Goal: Task Accomplishment & Management: Complete application form

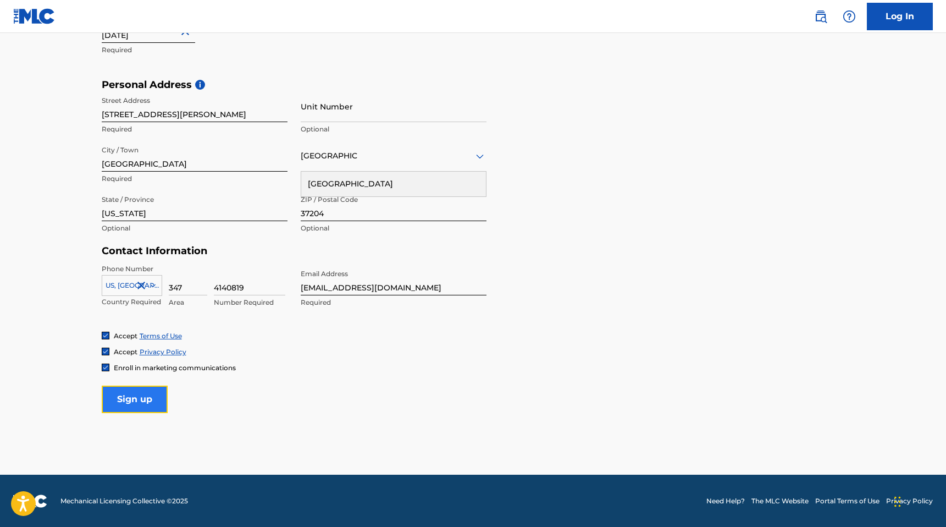
click at [132, 405] on input "Sign up" at bounding box center [135, 398] width 66 height 27
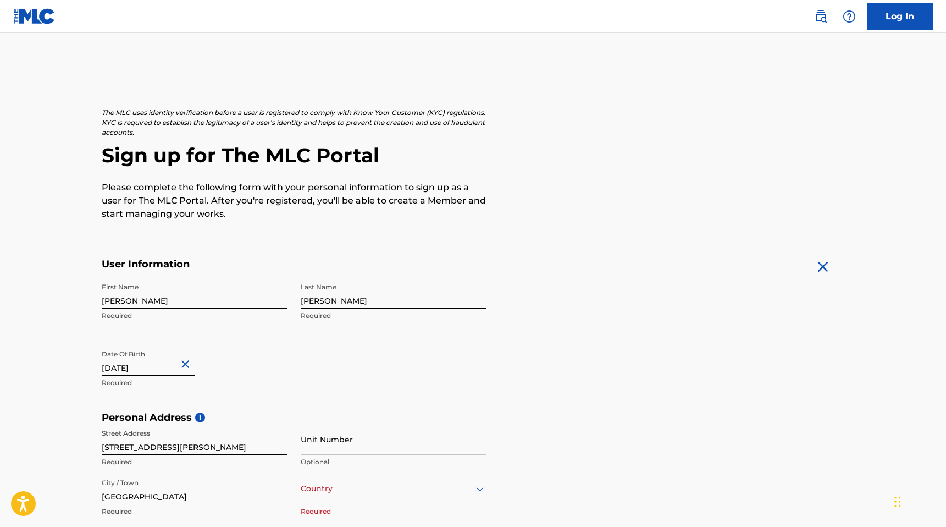
scroll to position [333, 0]
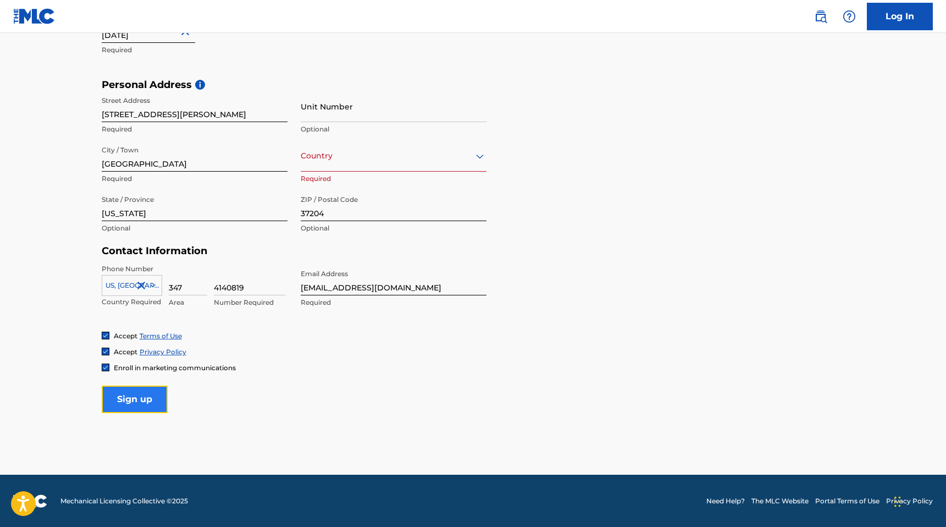
click at [152, 397] on input "Sign up" at bounding box center [135, 398] width 66 height 27
click at [234, 283] on input "4140819" at bounding box center [249, 279] width 71 height 31
type input "4140819"
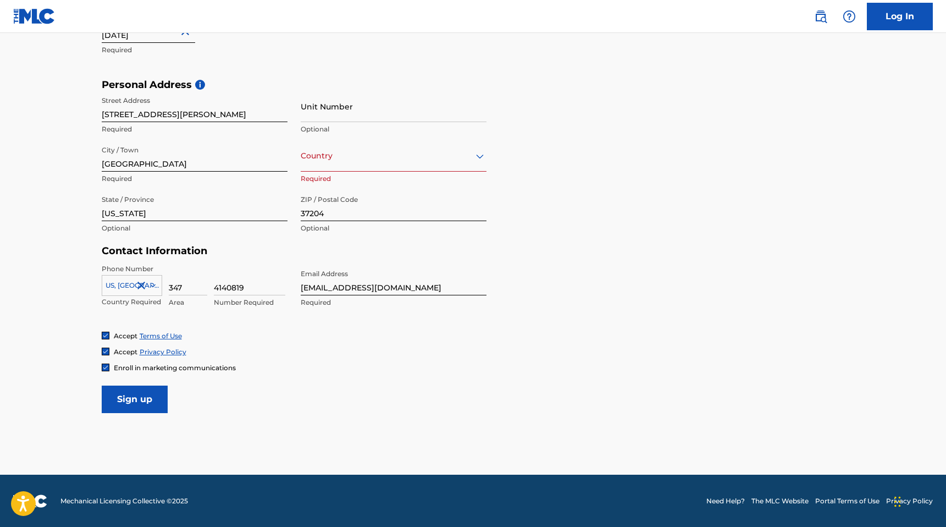
click at [125, 287] on div at bounding box center [131, 285] width 59 height 12
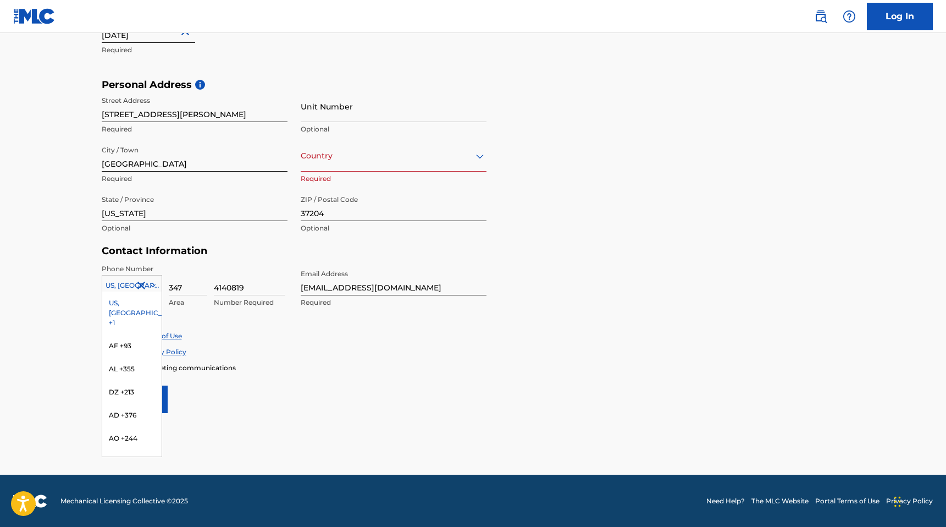
click at [123, 299] on div "US, [GEOGRAPHIC_DATA] +1" at bounding box center [131, 312] width 59 height 43
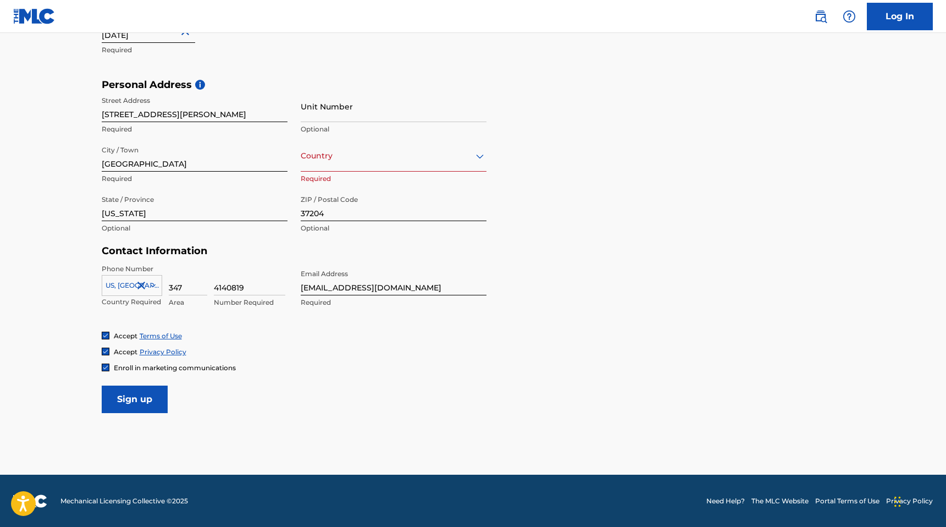
click at [599, 285] on form "User Information First Name [PERSON_NAME] Required Last Name [PERSON_NAME] Requ…" at bounding box center [473, 169] width 743 height 488
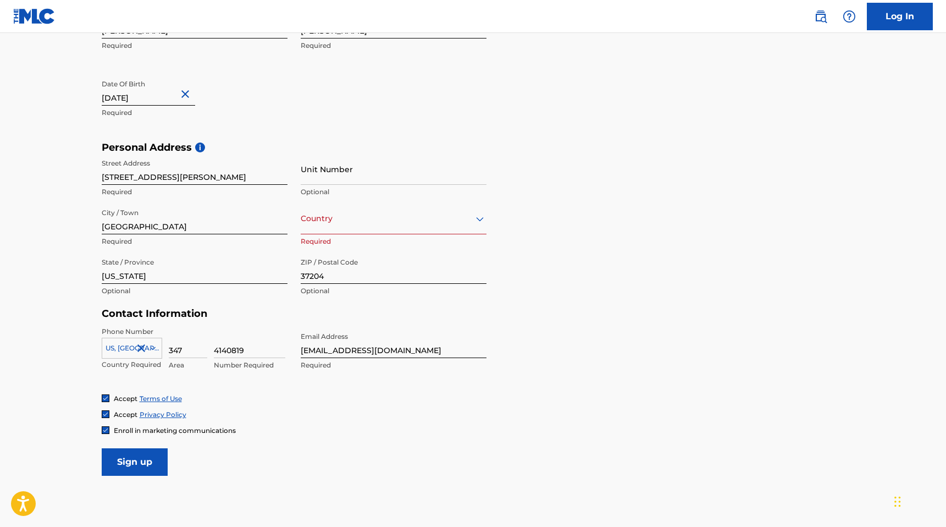
scroll to position [274, 0]
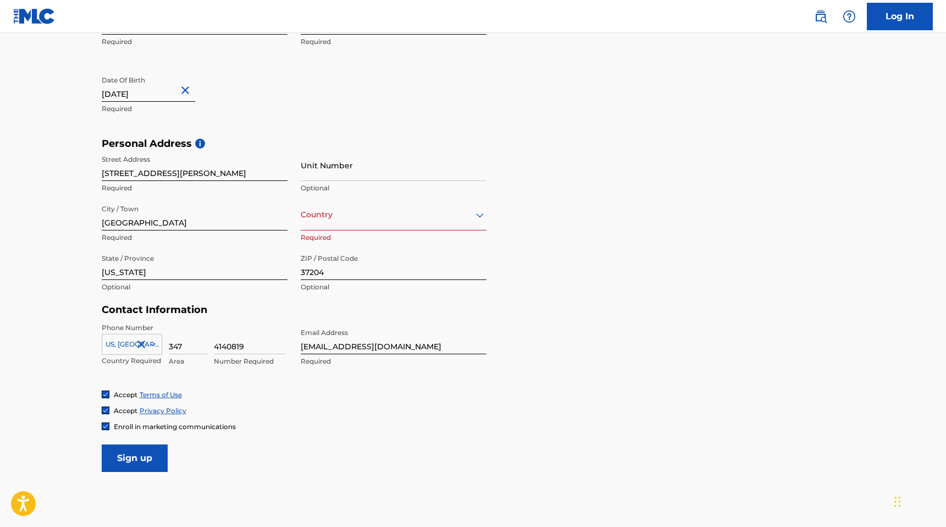
click at [327, 227] on div "Country [GEOGRAPHIC_DATA]" at bounding box center [394, 214] width 186 height 31
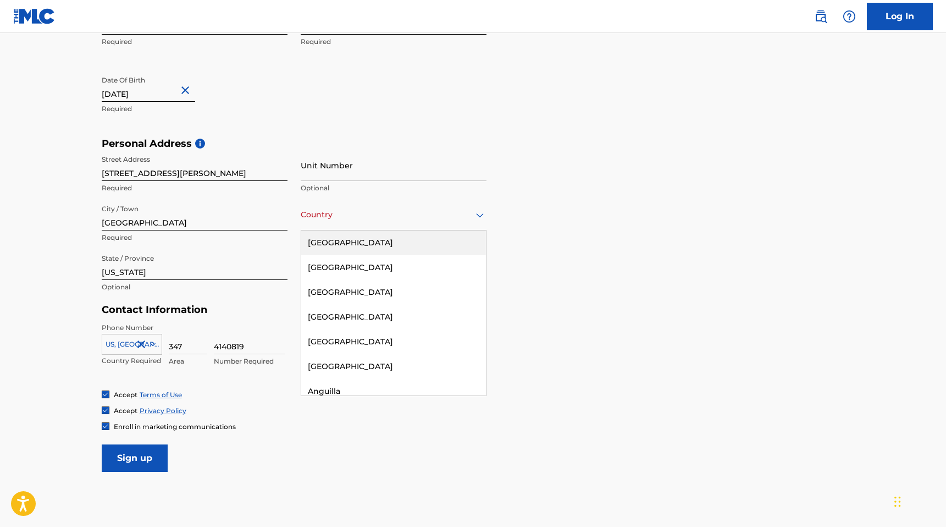
click at [330, 238] on div "[GEOGRAPHIC_DATA]" at bounding box center [393, 242] width 185 height 25
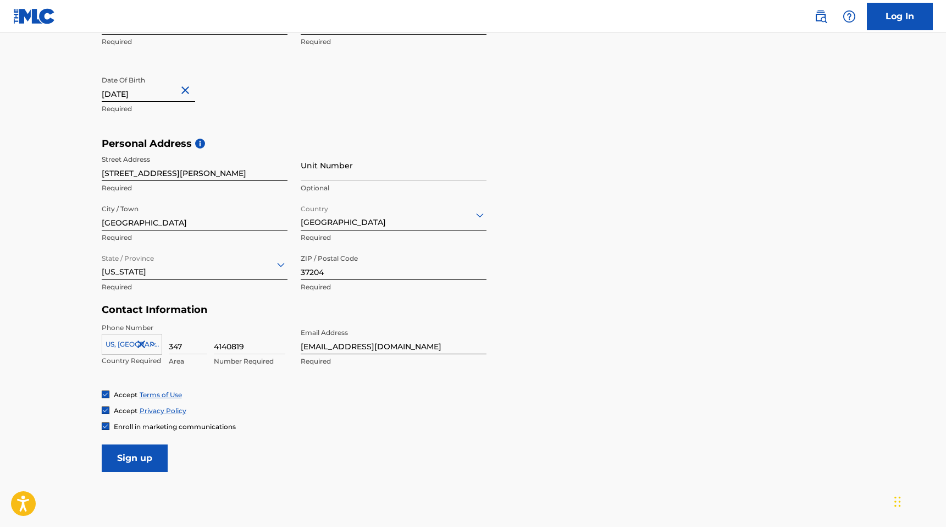
scroll to position [333, 0]
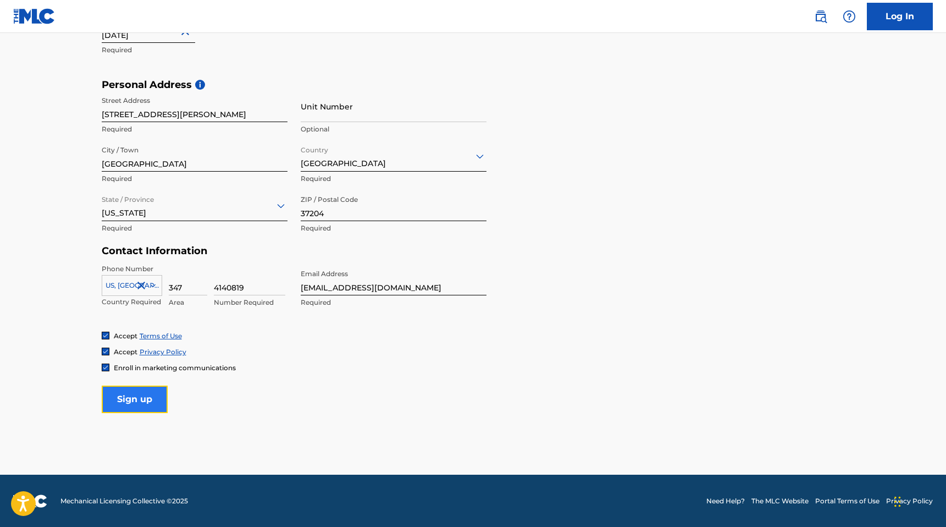
click at [113, 390] on input "Sign up" at bounding box center [135, 398] width 66 height 27
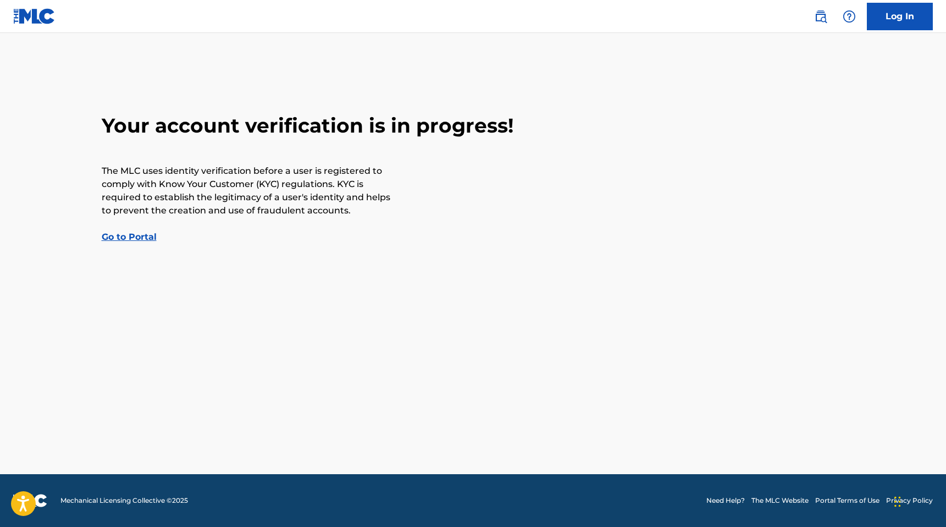
click at [145, 235] on link "Go to Portal" at bounding box center [129, 236] width 55 height 10
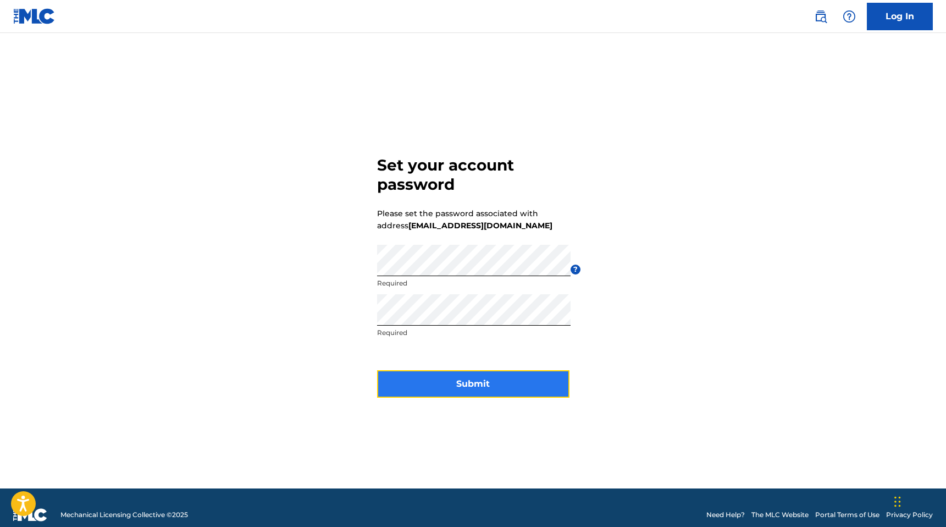
click at [484, 380] on button "Submit" at bounding box center [473, 383] width 192 height 27
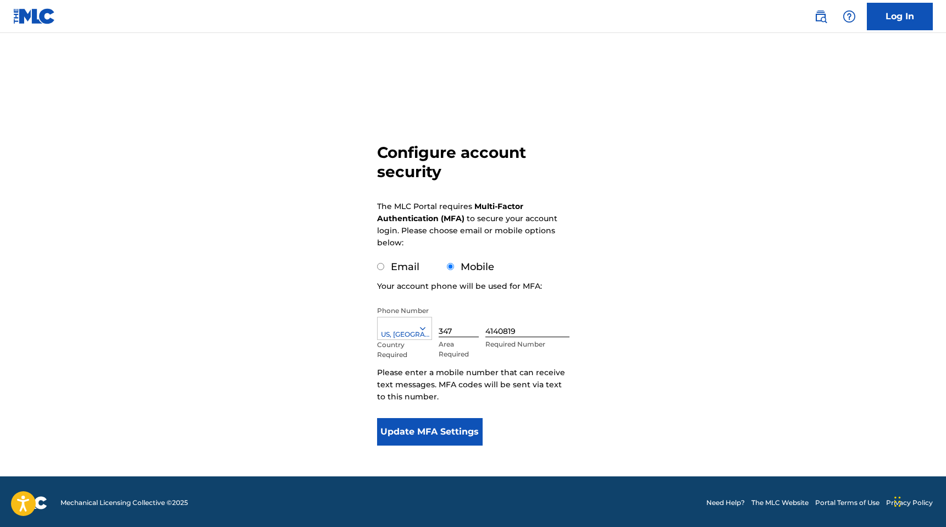
scroll to position [2, 0]
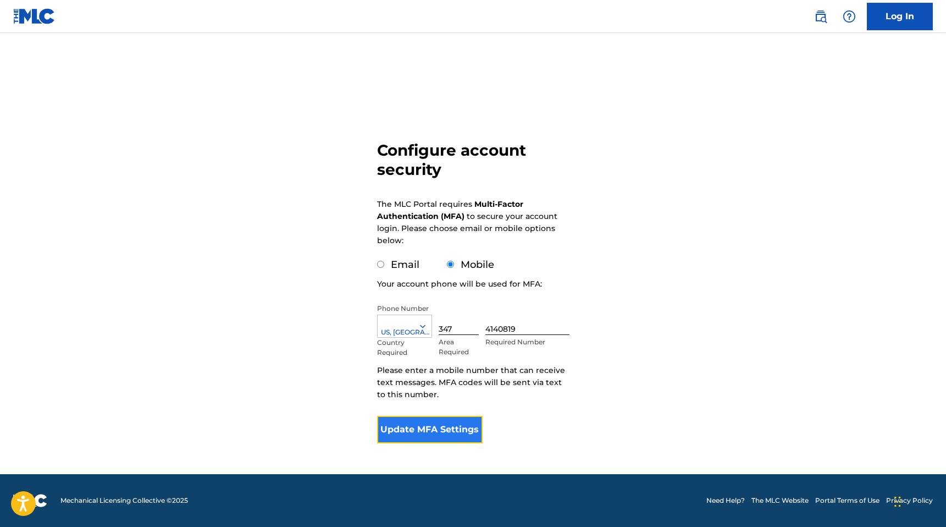
click at [415, 434] on button "Update MFA Settings" at bounding box center [430, 429] width 106 height 27
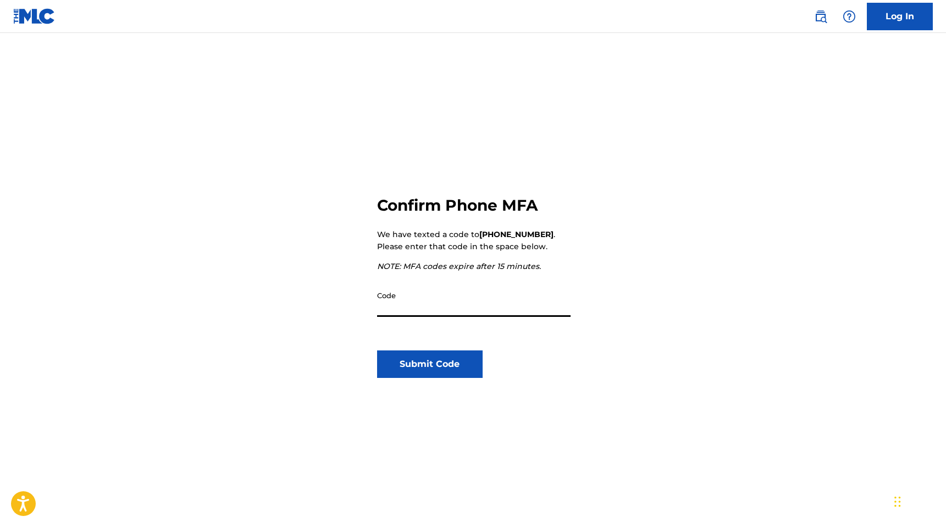
paste input "166983"
type input "166983"
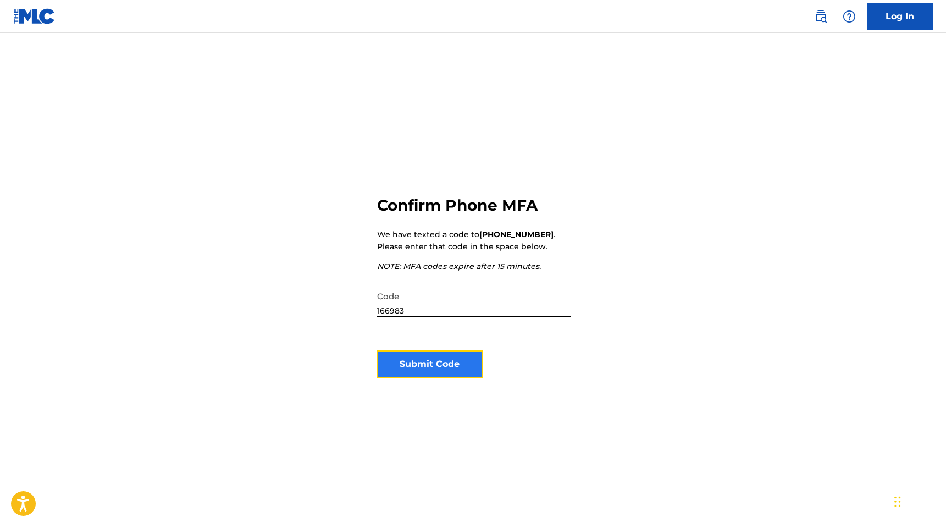
click at [414, 373] on button "Submit Code" at bounding box center [430, 363] width 106 height 27
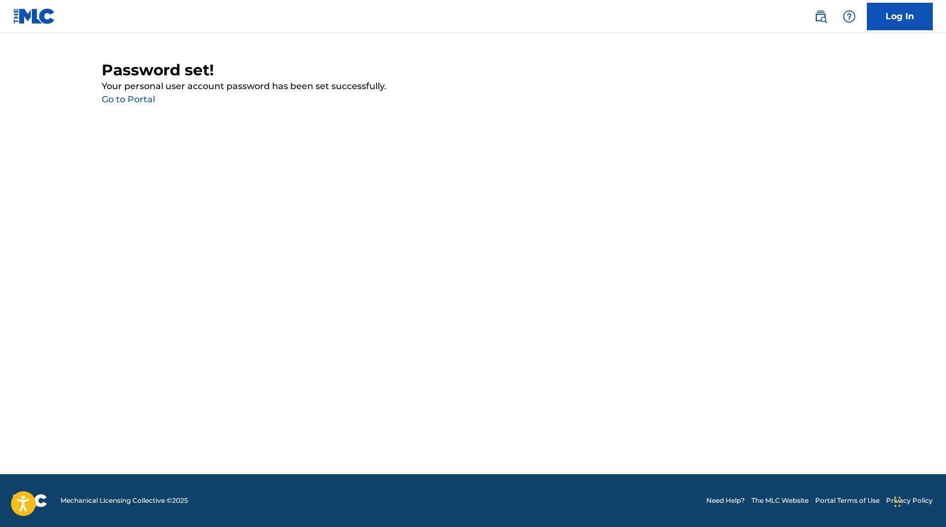
click at [131, 100] on link "Go to Portal" at bounding box center [128, 99] width 53 height 10
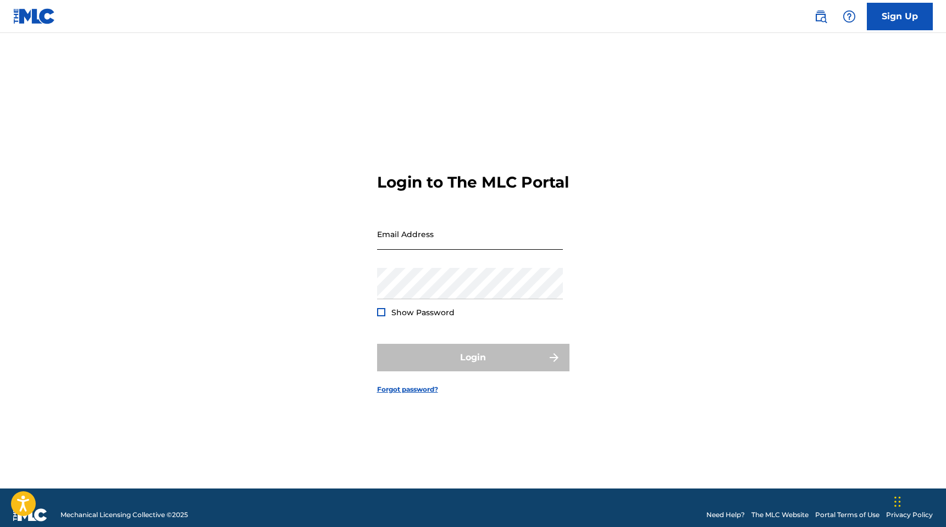
click at [445, 246] on input "Email Address" at bounding box center [470, 233] width 186 height 31
type input "[EMAIL_ADDRESS][DOMAIN_NAME]"
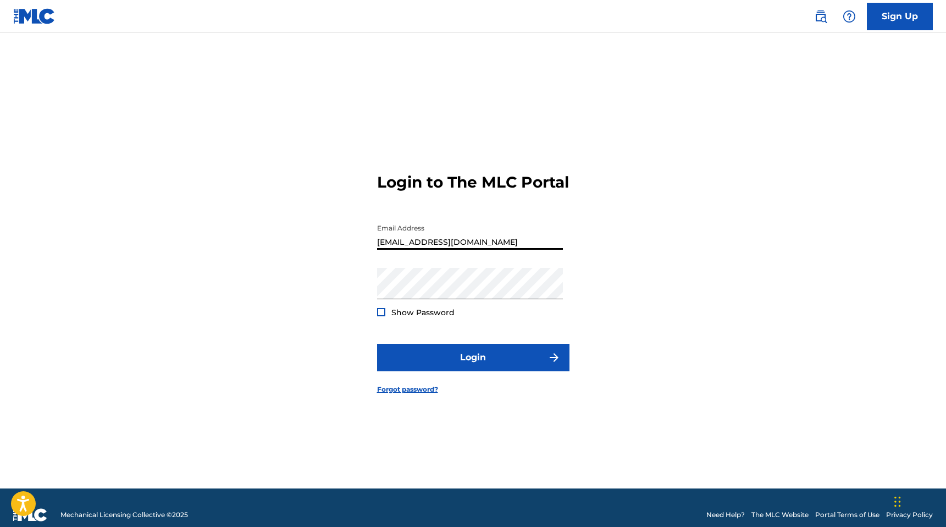
click at [461, 248] on input "[EMAIL_ADDRESS][DOMAIN_NAME]" at bounding box center [470, 233] width 186 height 31
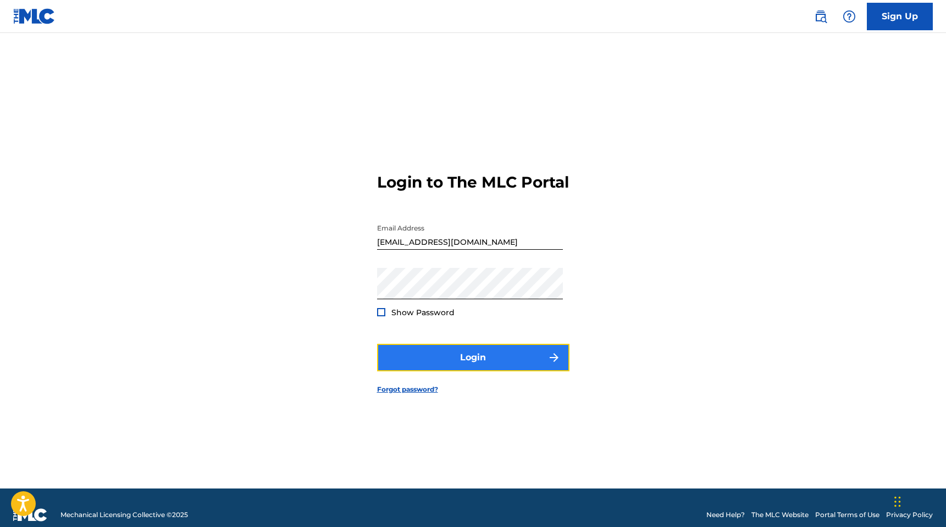
click at [447, 361] on button "Login" at bounding box center [473, 357] width 192 height 27
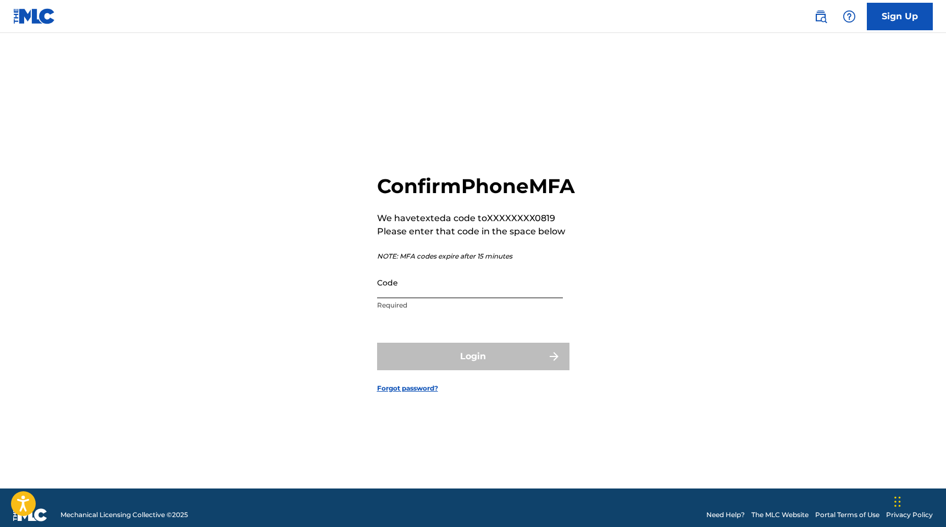
click at [451, 297] on input "Code" at bounding box center [470, 282] width 186 height 31
paste input "173481"
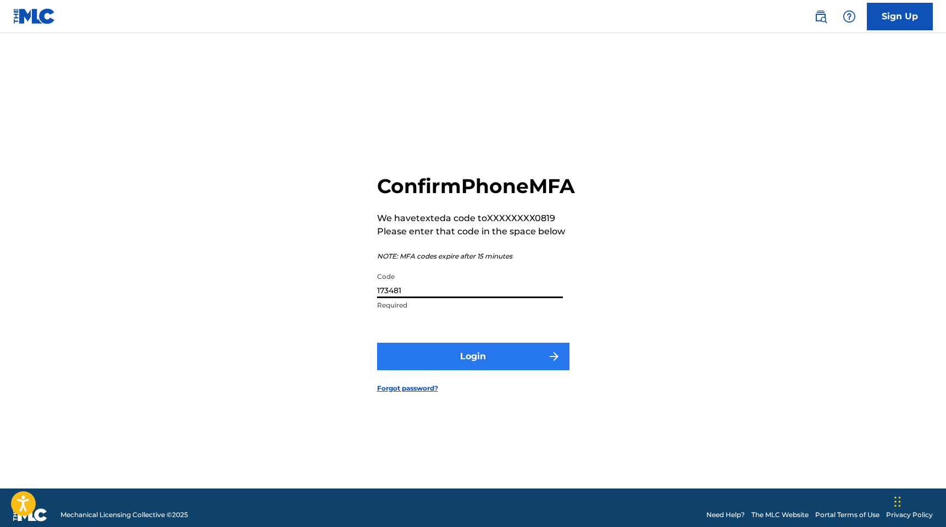
type input "173481"
click at [412, 367] on button "Login" at bounding box center [473, 355] width 192 height 27
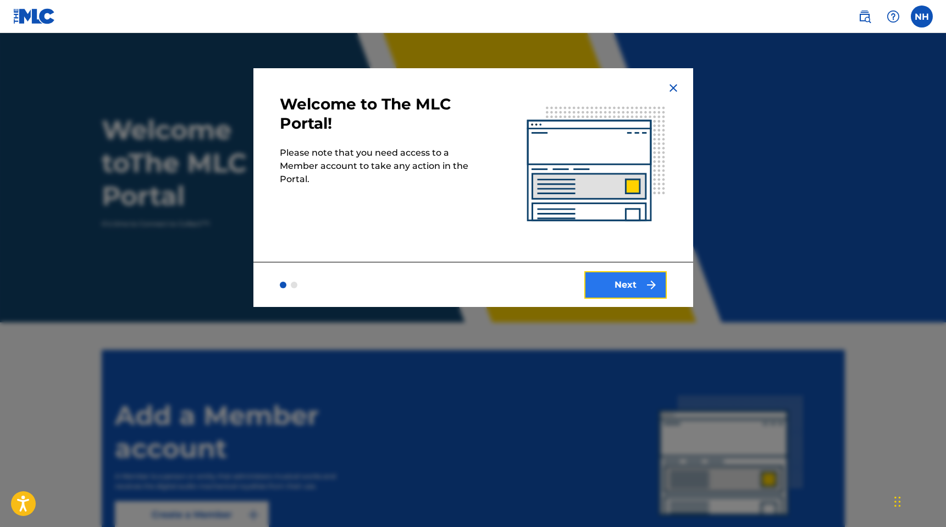
click at [649, 276] on button "Next" at bounding box center [625, 284] width 82 height 27
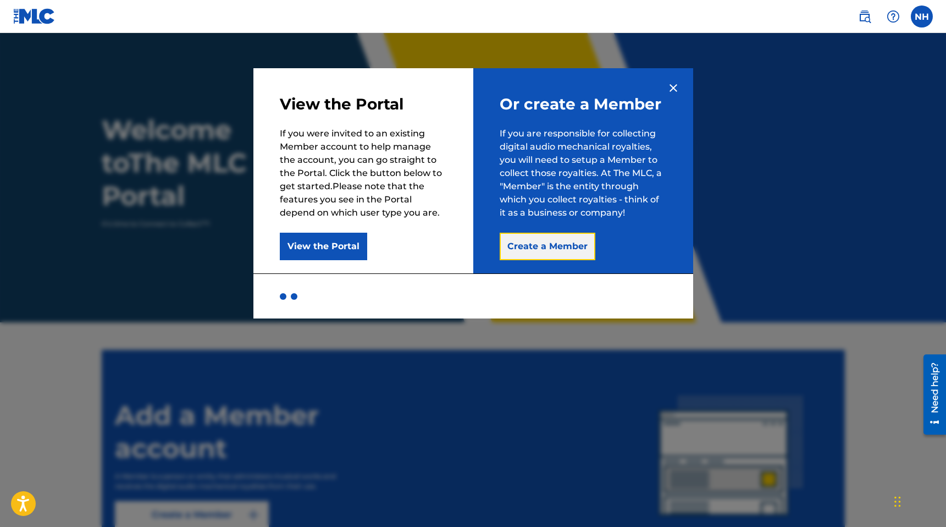
click at [571, 239] on button "Create a Member" at bounding box center [548, 246] width 96 height 27
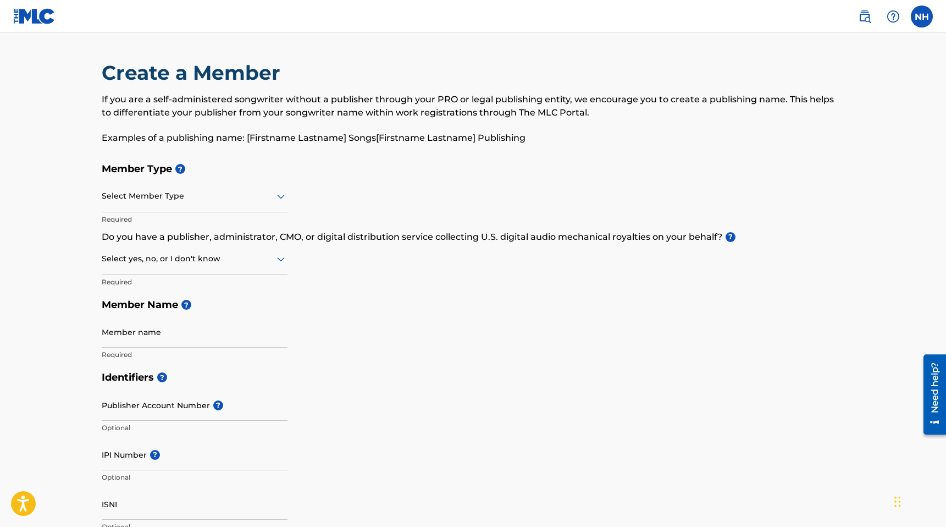
click at [209, 203] on div "Select Member Type" at bounding box center [195, 196] width 186 height 31
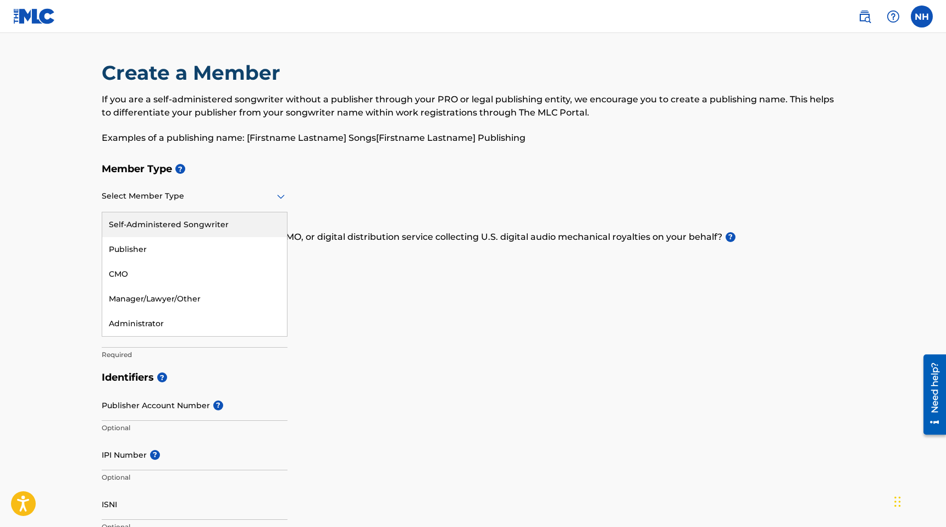
click at [206, 230] on div "Self-Administered Songwriter" at bounding box center [194, 224] width 185 height 25
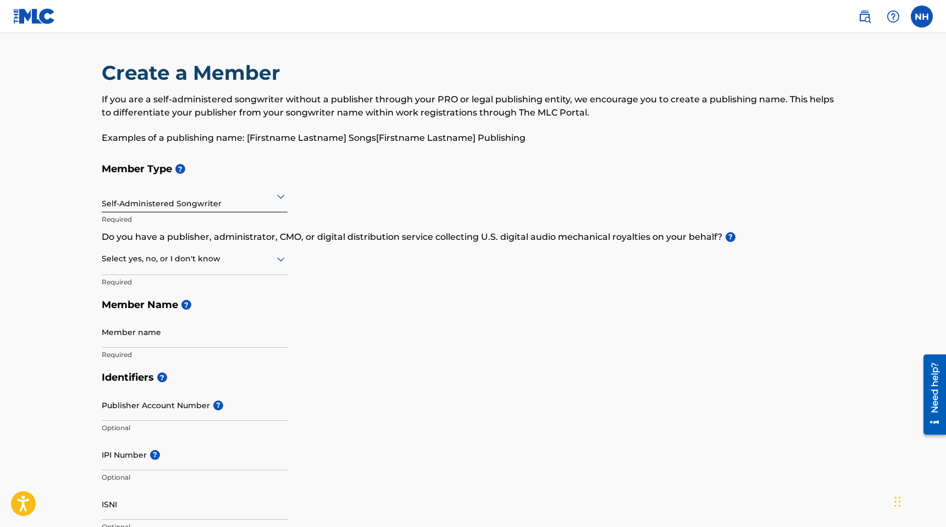
click at [190, 260] on div at bounding box center [195, 259] width 186 height 14
click at [187, 333] on div "I don't know" at bounding box center [194, 336] width 185 height 25
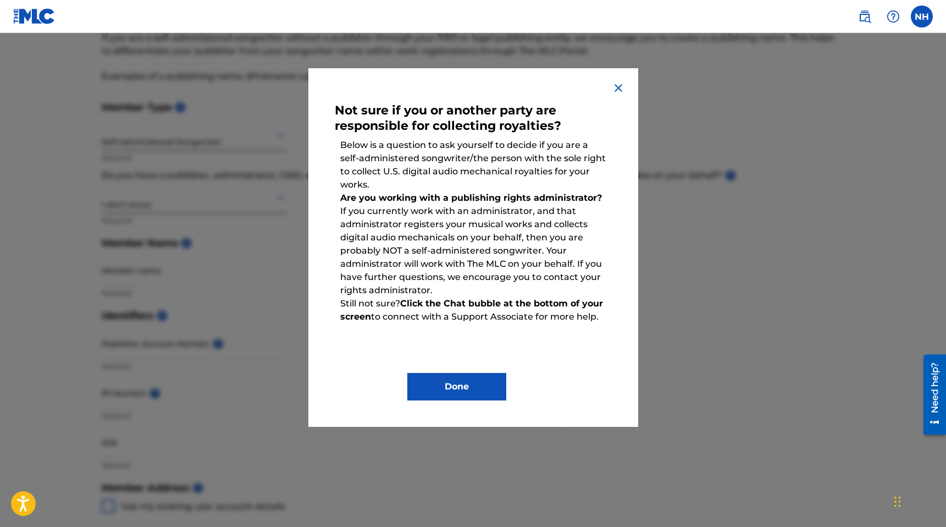
scroll to position [73, 0]
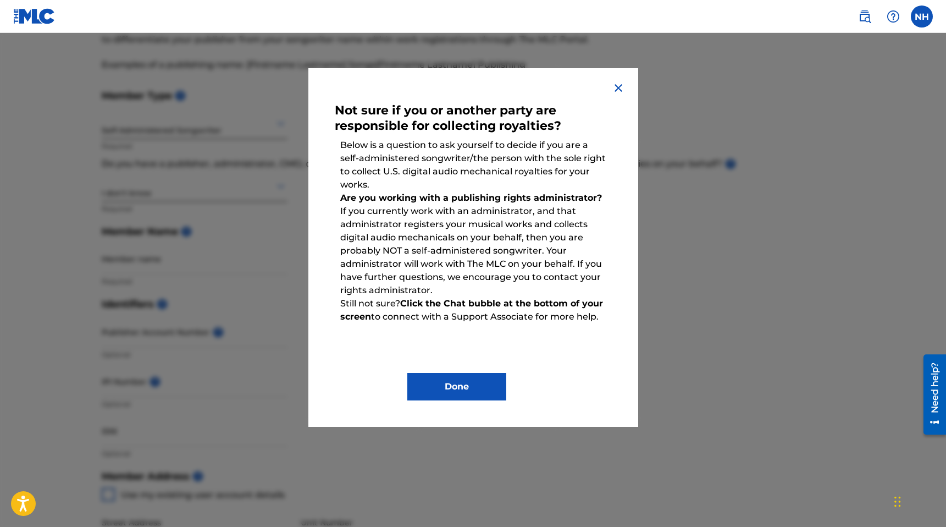
click at [611, 84] on div "Not sure if you or another party are responsible for collecting royalties? Belo…" at bounding box center [473, 247] width 330 height 358
click at [613, 84] on img at bounding box center [618, 87] width 13 height 13
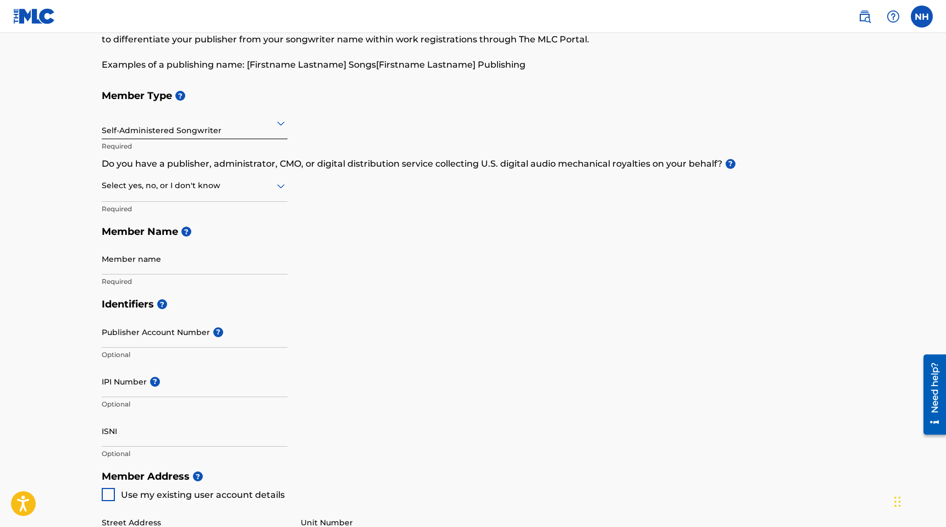
click at [161, 190] on div at bounding box center [195, 186] width 186 height 14
click at [136, 246] on div "No" at bounding box center [194, 238] width 185 height 25
click at [134, 259] on input "Member name" at bounding box center [195, 258] width 186 height 31
type input "Nick Howard"
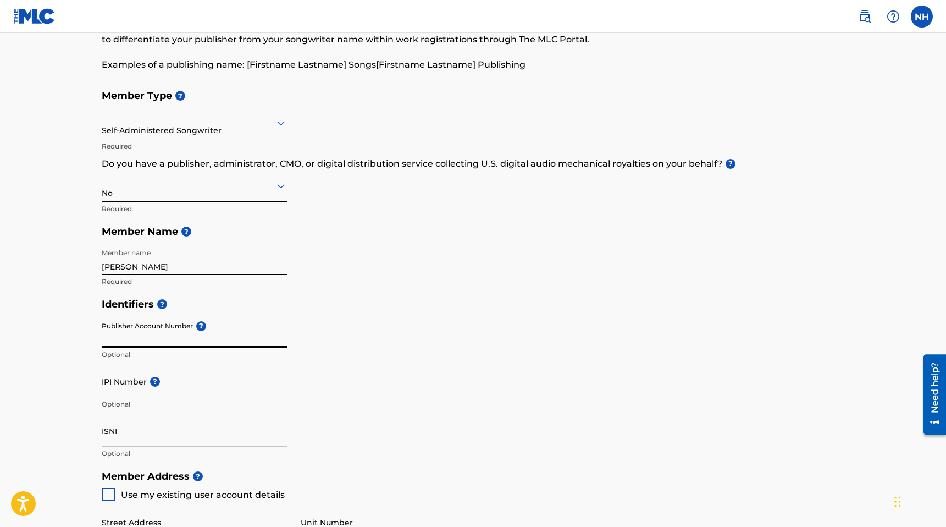
click at [147, 333] on input "Publisher Account Number ?" at bounding box center [195, 331] width 186 height 31
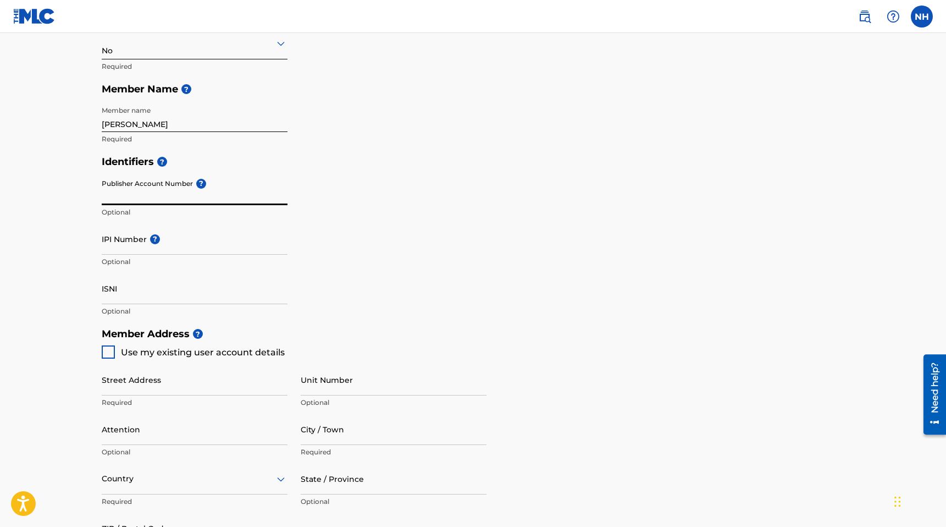
scroll to position [221, 0]
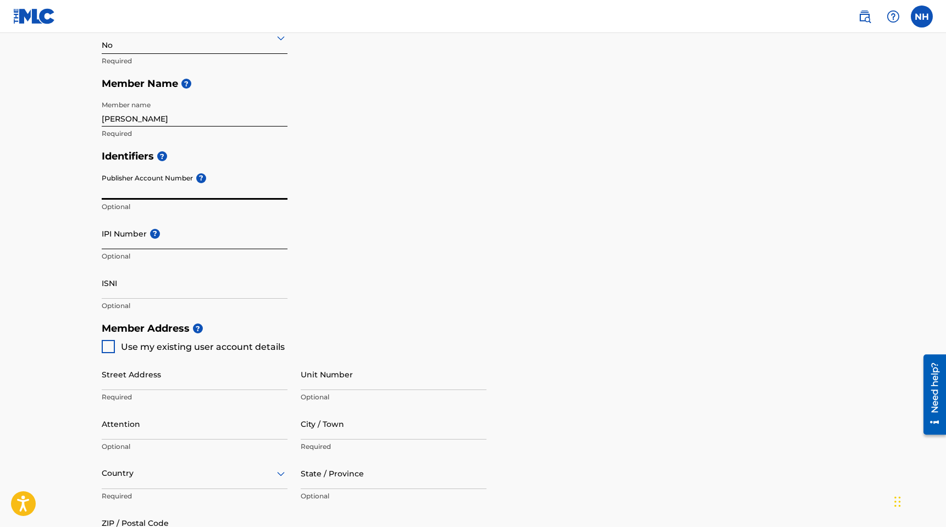
click at [121, 237] on input "IPI Number ?" at bounding box center [195, 233] width 186 height 31
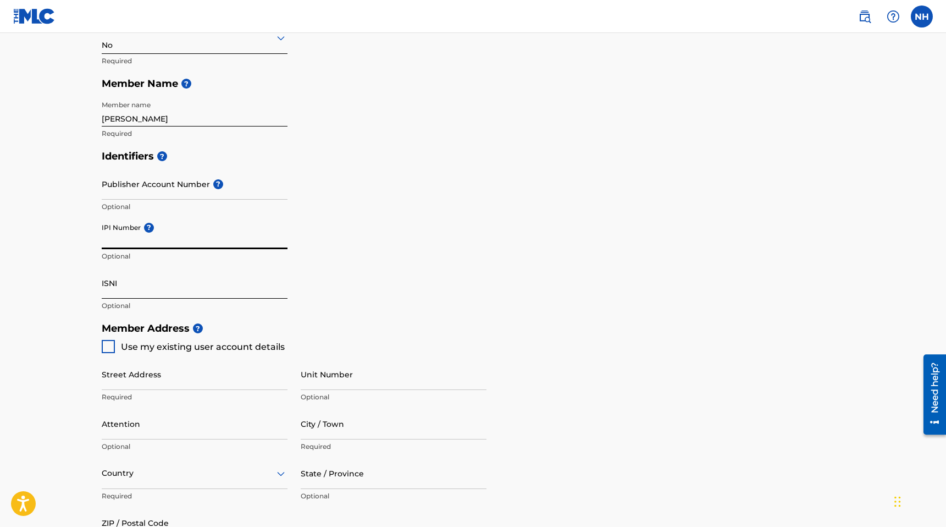
paste input "540778243"
type input "540778243"
click at [112, 345] on div at bounding box center [108, 346] width 13 height 13
type input "[STREET_ADDRESS][PERSON_NAME]"
type input "[GEOGRAPHIC_DATA]"
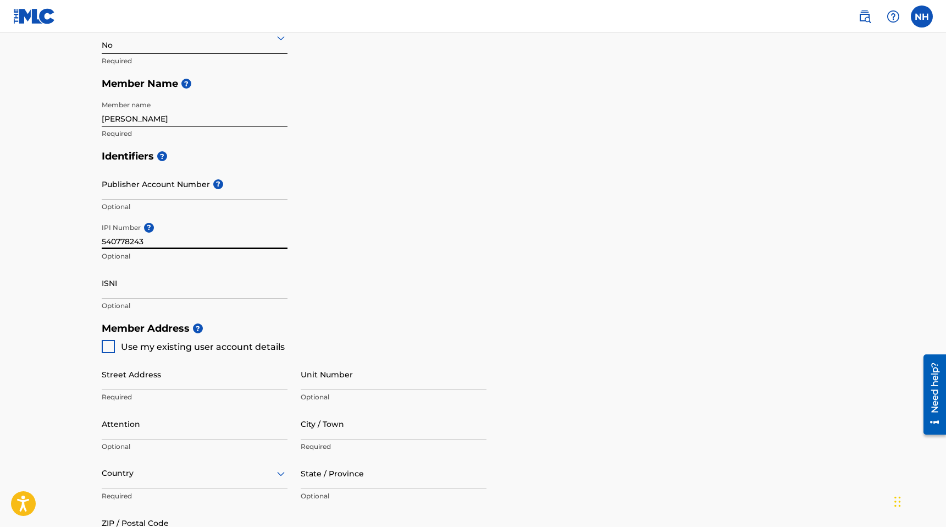
type input "37204"
type input "347"
type input "4140819"
type input "[EMAIL_ADDRESS][DOMAIN_NAME]"
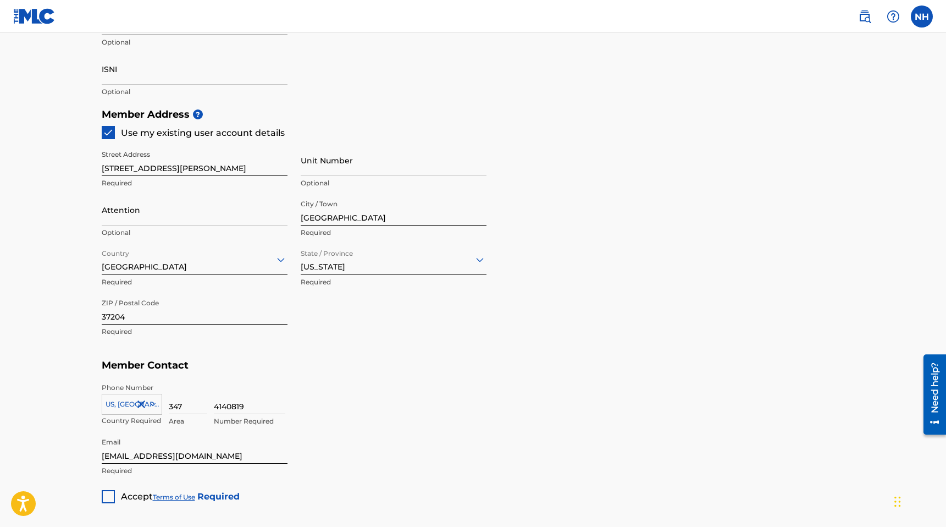
scroll to position [546, 0]
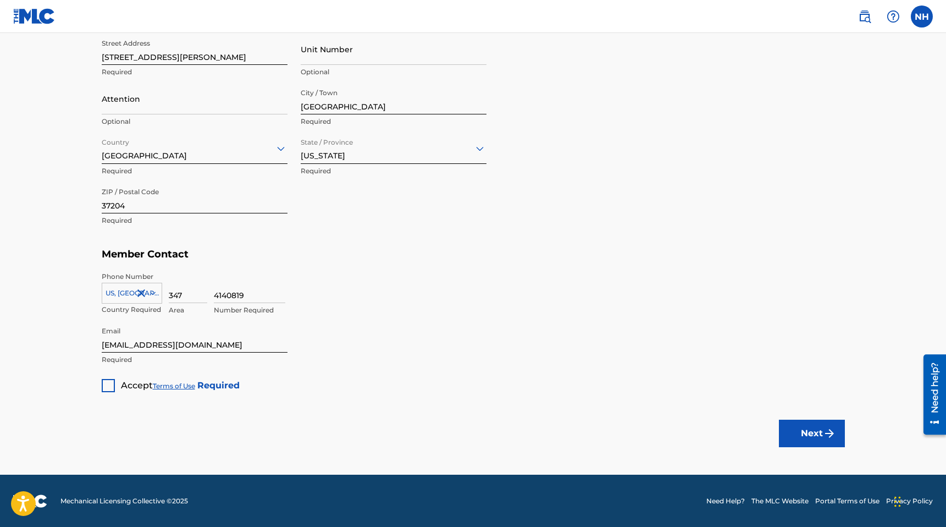
click at [108, 385] on div at bounding box center [108, 385] width 13 height 13
click at [814, 439] on button "Next" at bounding box center [812, 432] width 66 height 27
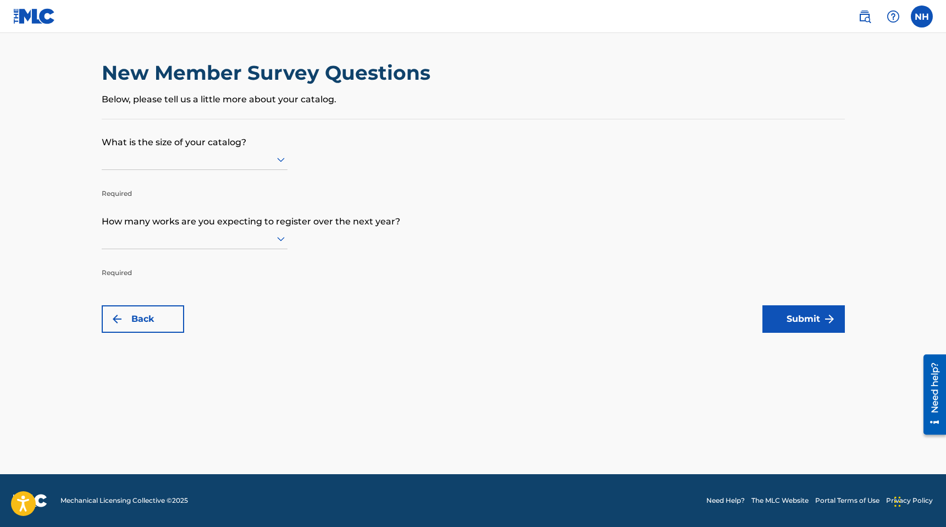
click at [212, 158] on div at bounding box center [195, 159] width 186 height 14
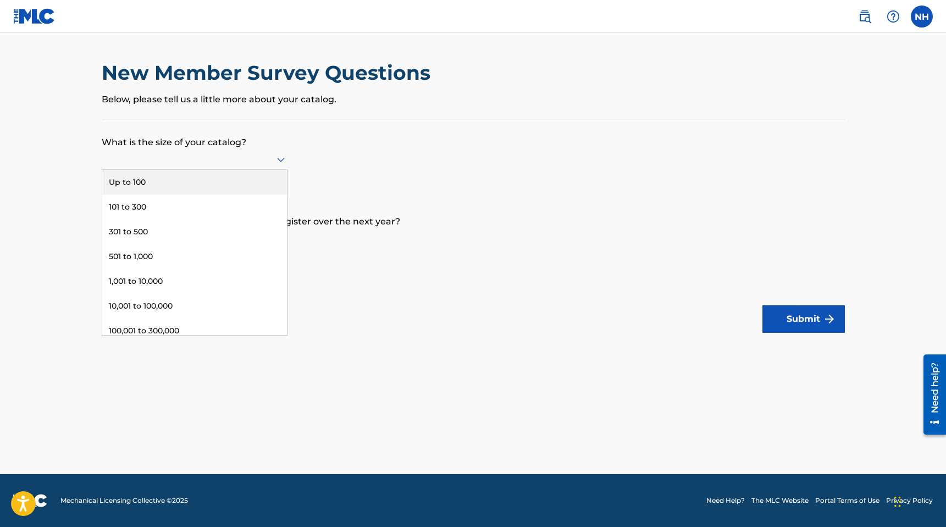
drag, startPoint x: 201, startPoint y: 184, endPoint x: 192, endPoint y: 180, distance: 9.6
click at [192, 180] on div "Up to 100" at bounding box center [194, 182] width 185 height 25
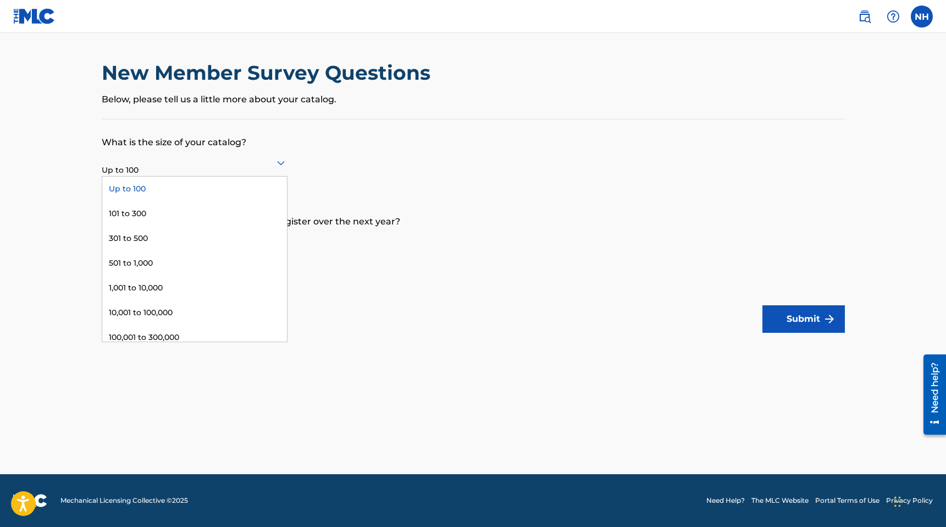
click at [182, 173] on div "Up to 100" at bounding box center [195, 162] width 186 height 27
click at [179, 223] on div "101 to 300" at bounding box center [194, 213] width 185 height 25
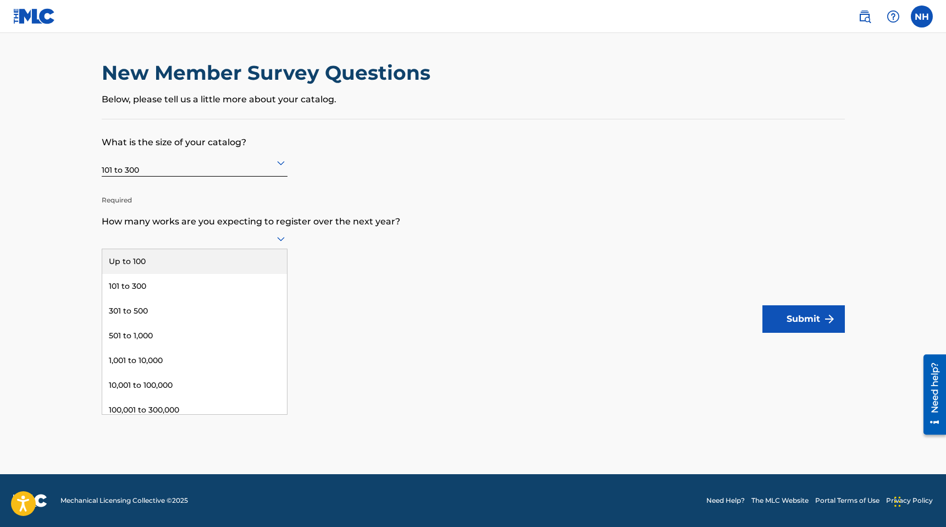
click at [151, 240] on div at bounding box center [195, 238] width 186 height 14
click at [154, 262] on div "Up to 100" at bounding box center [194, 261] width 185 height 25
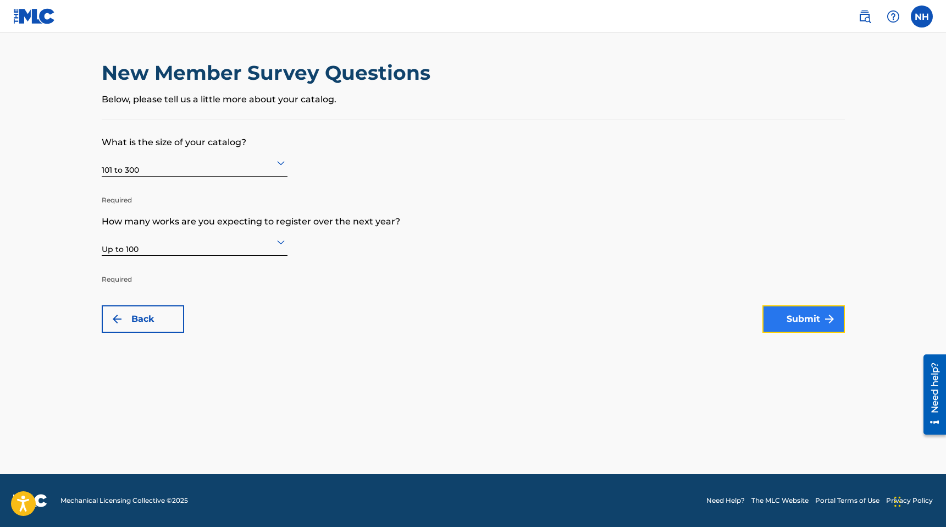
click at [829, 314] on img "submit" at bounding box center [829, 318] width 13 height 13
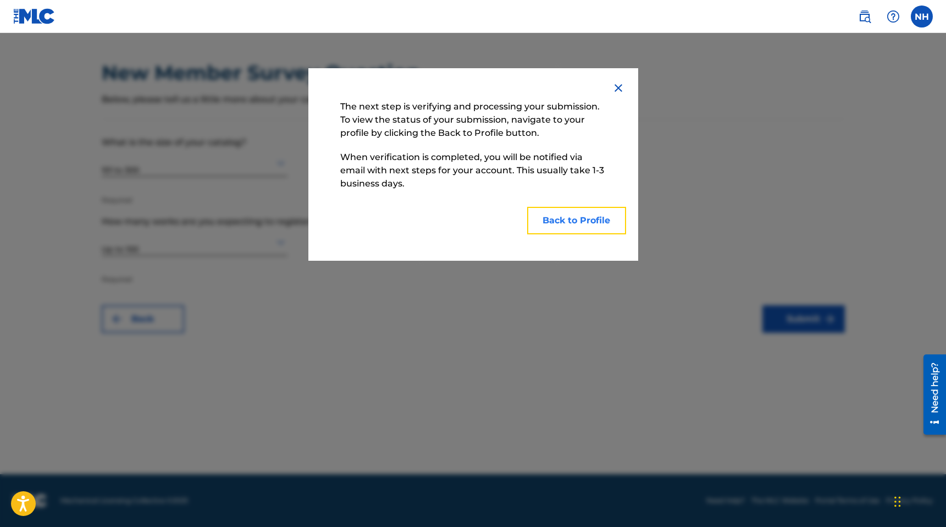
click at [568, 220] on button "Back to Profile" at bounding box center [576, 220] width 99 height 27
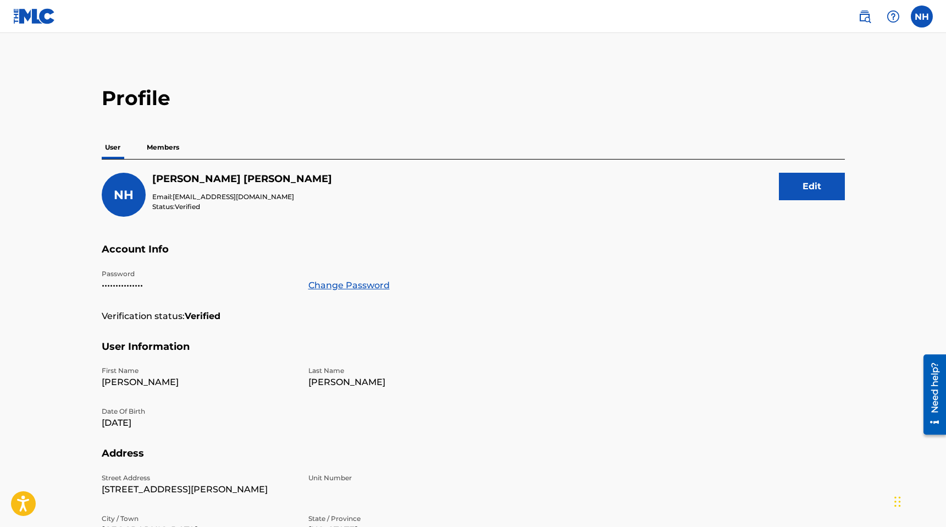
click at [157, 147] on p "Members" at bounding box center [162, 147] width 39 height 23
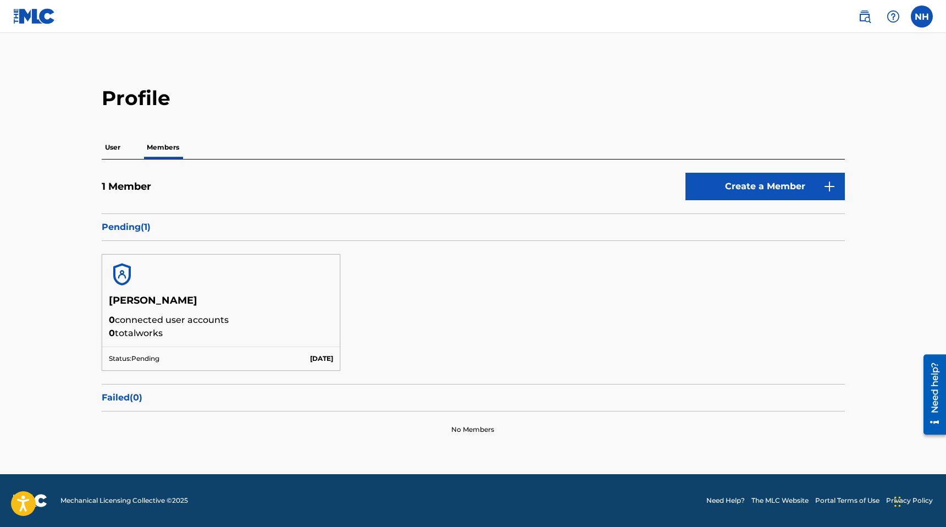
click at [115, 147] on p "User" at bounding box center [113, 147] width 22 height 23
